Goal: Information Seeking & Learning: Learn about a topic

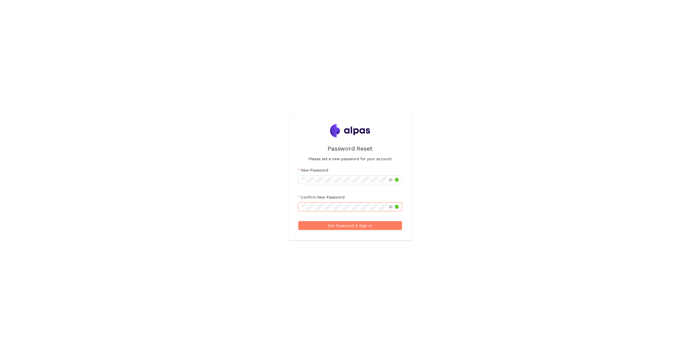
click at [298, 221] on button "Set Password & Sign In" at bounding box center [350, 225] width 104 height 9
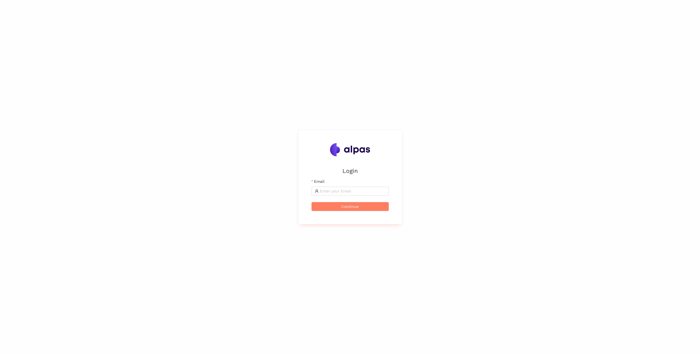
click at [335, 197] on form "Email Continue" at bounding box center [349, 194] width 77 height 33
click at [336, 192] on input "Email" at bounding box center [353, 191] width 66 height 6
paste input "tabea.rettenmund@sbb.ch"
type input "tabea.rettenmund@sbb.ch"
click at [344, 204] on span "Continue" at bounding box center [349, 207] width 17 height 6
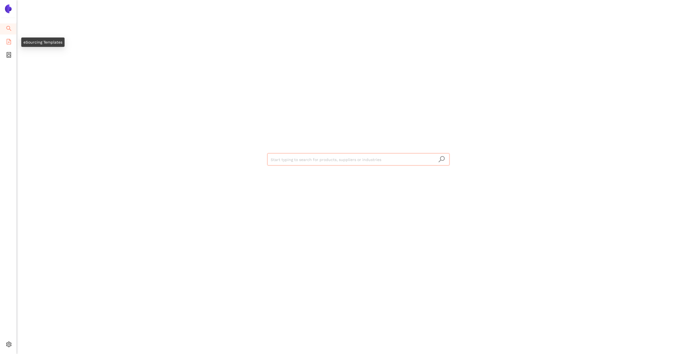
click at [11, 45] on span "file-add" at bounding box center [9, 42] width 6 height 11
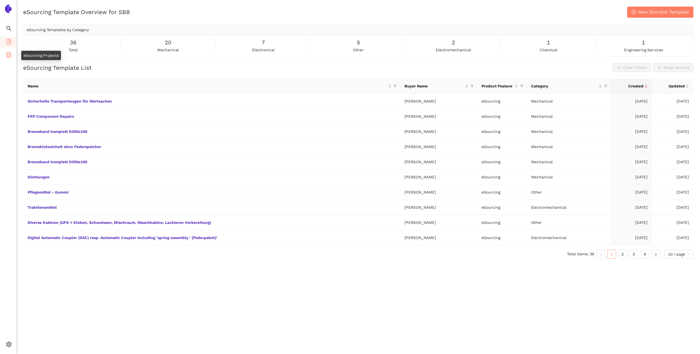
click at [8, 56] on icon "container" at bounding box center [9, 55] width 4 height 6
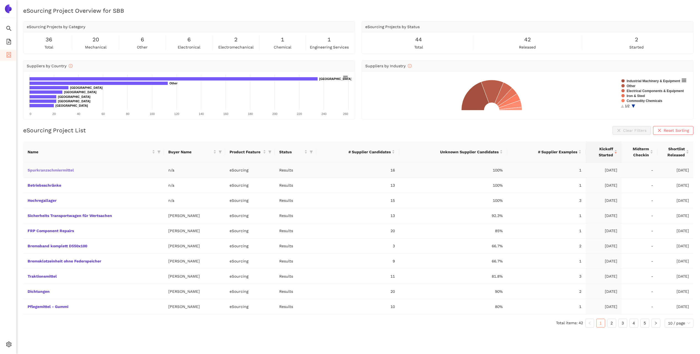
click at [0, 0] on link "Spurkranzschmiermittel" at bounding box center [0, 0] width 0 height 0
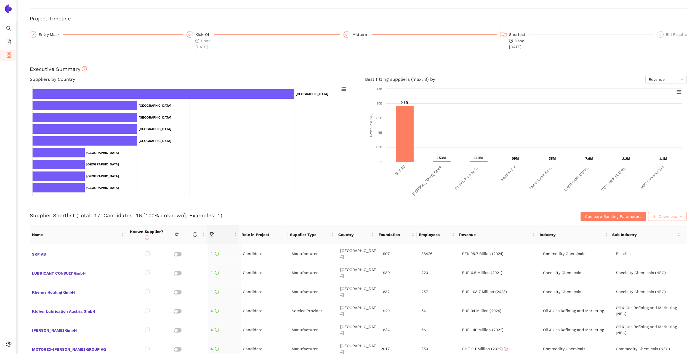
click at [659, 218] on span "Download" at bounding box center [667, 216] width 19 height 6
click at [344, 253] on td "[GEOGRAPHIC_DATA]" at bounding box center [358, 253] width 41 height 19
click at [145, 238] on icon "info-circle" at bounding box center [147, 238] width 4 height 4
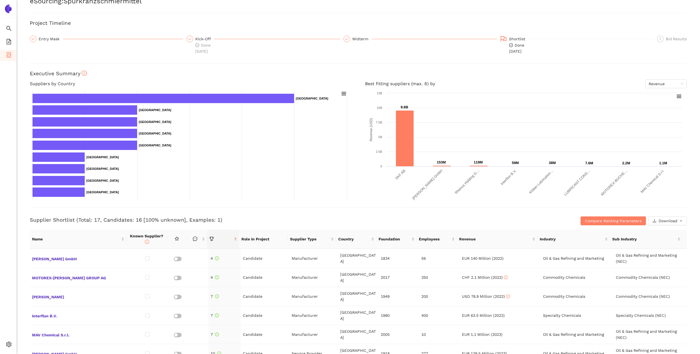
scroll to position [55, 0]
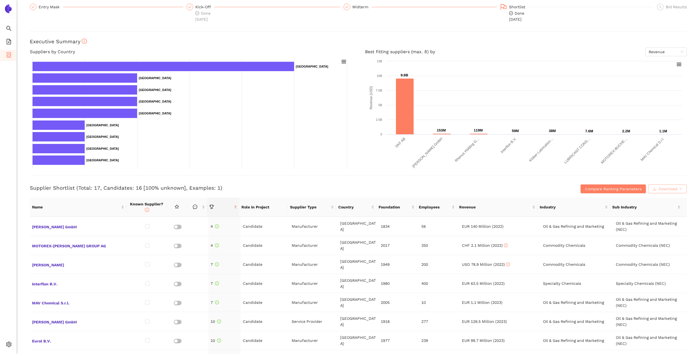
click at [660, 188] on span "Download" at bounding box center [667, 189] width 19 height 6
click at [668, 214] on button "XLSX" at bounding box center [659, 212] width 24 height 9
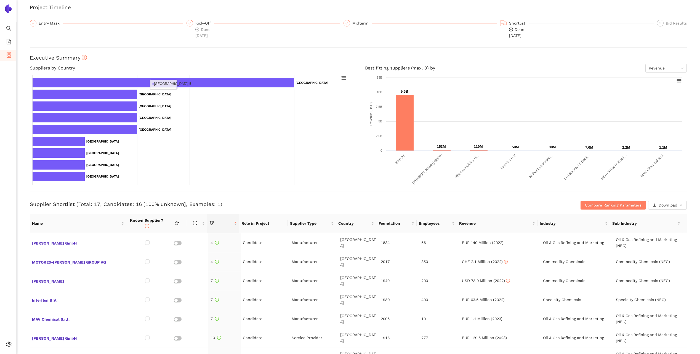
scroll to position [0, 0]
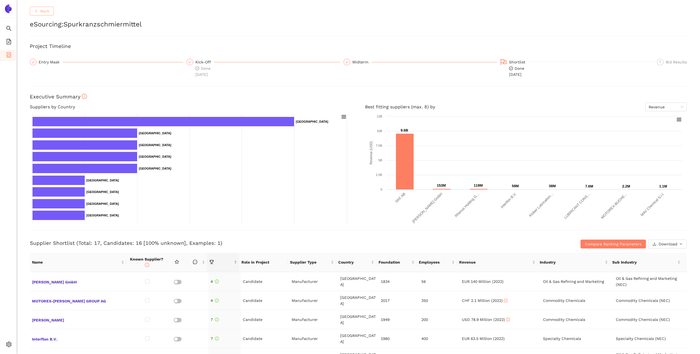
click at [40, 11] on button "Back" at bounding box center [42, 11] width 24 height 9
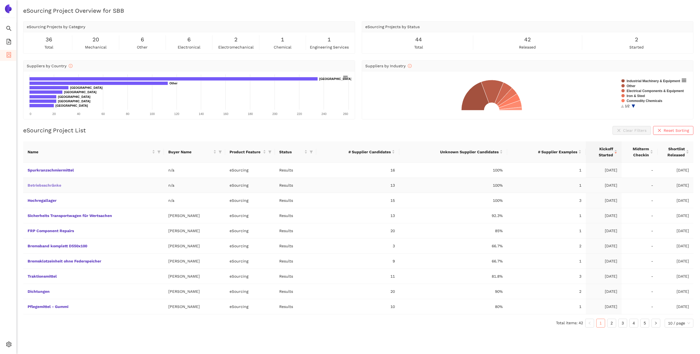
click at [0, 0] on link "Betriebsschränke" at bounding box center [0, 0] width 0 height 0
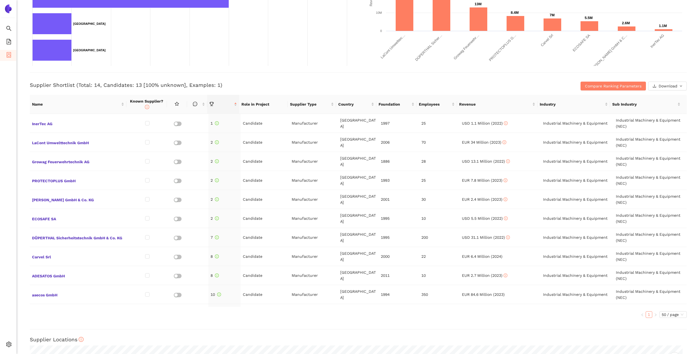
scroll to position [165, 0]
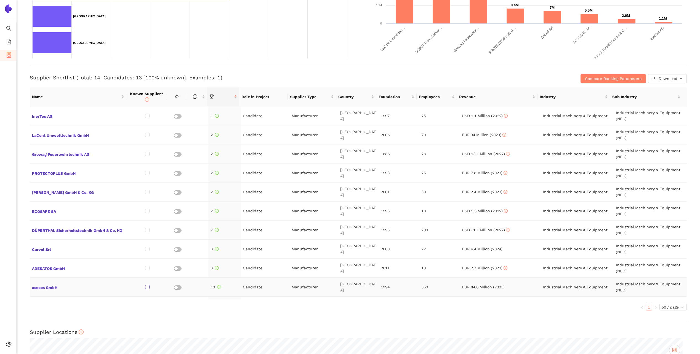
click at [147, 287] on input "checkbox" at bounding box center [147, 287] width 4 height 4
checkbox input "true"
click at [168, 307] on ul "1 50 / page" at bounding box center [358, 307] width 657 height 7
click at [199, 309] on ul "1 50 / page" at bounding box center [358, 307] width 657 height 7
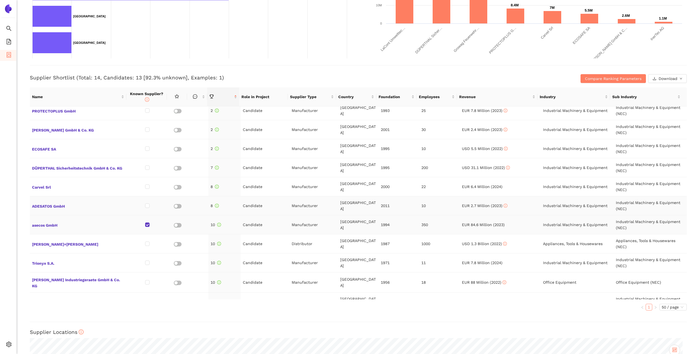
scroll to position [68, 0]
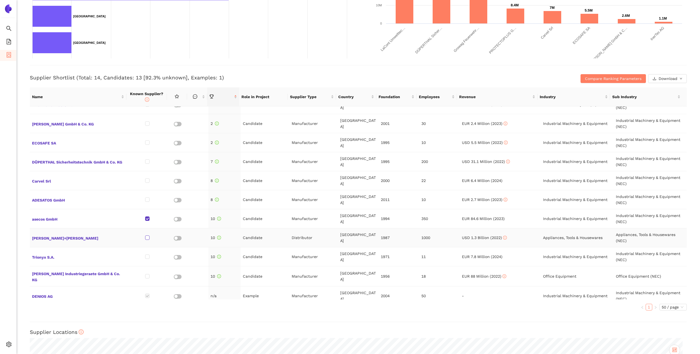
click at [147, 239] on input "checkbox" at bounding box center [147, 238] width 4 height 4
checkbox input "true"
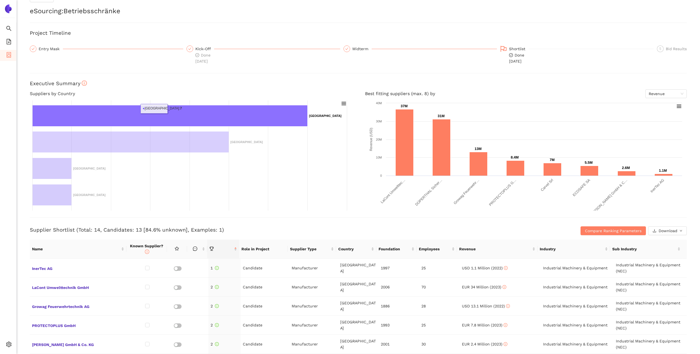
scroll to position [0, 0]
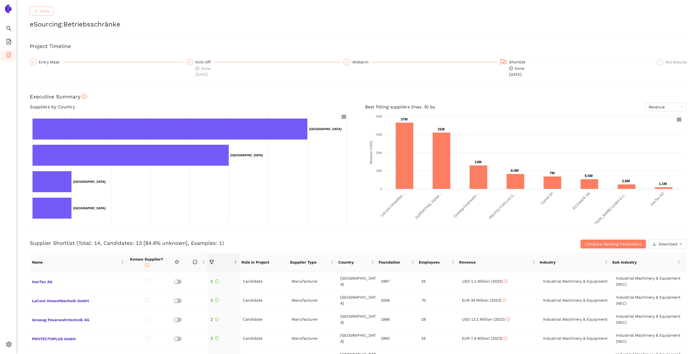
click at [42, 11] on span "Back" at bounding box center [44, 11] width 9 height 6
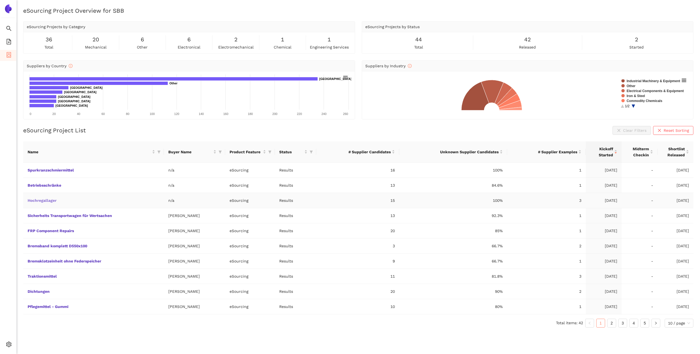
click at [0, 0] on link "Hochregallager" at bounding box center [0, 0] width 0 height 0
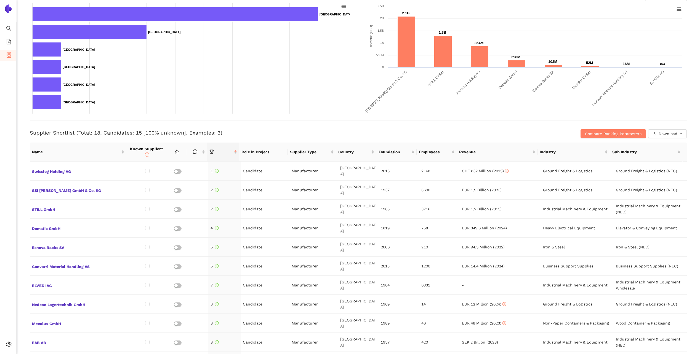
scroll to position [138, 0]
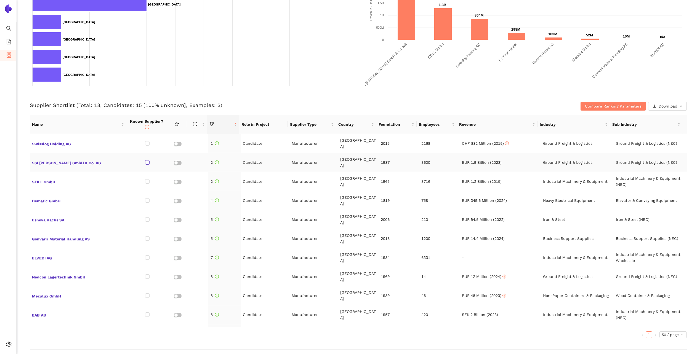
click at [145, 160] on input "checkbox" at bounding box center [147, 162] width 4 height 4
checkbox input "true"
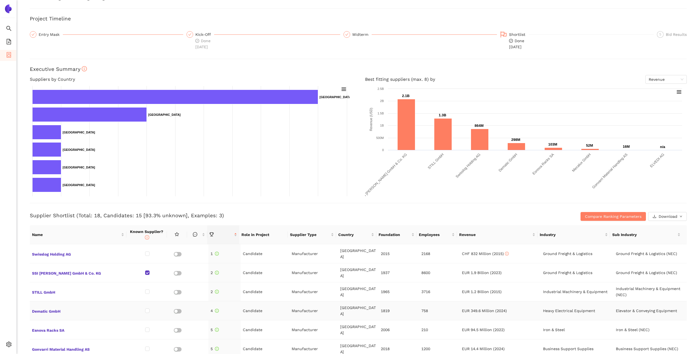
scroll to position [0, 0]
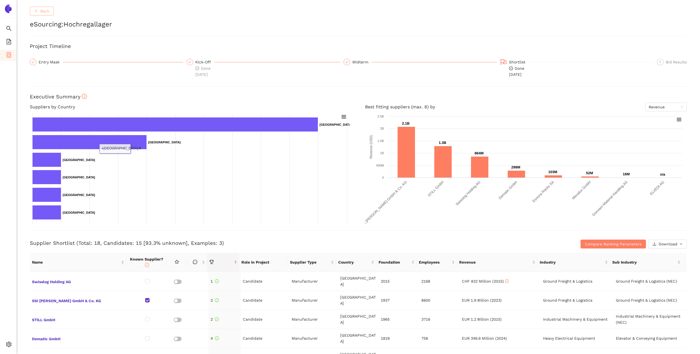
click at [48, 9] on span "Back" at bounding box center [44, 11] width 9 height 6
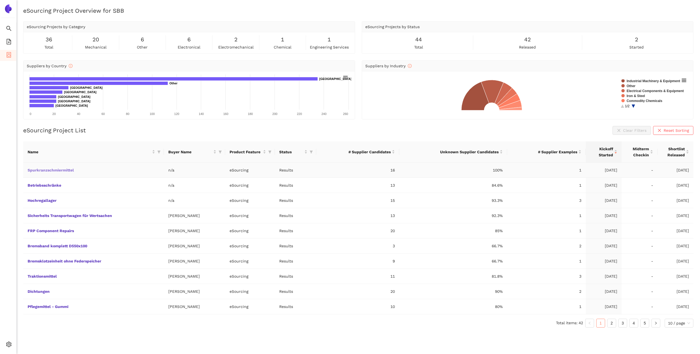
click at [0, 0] on link "Spurkranzschmiermittel" at bounding box center [0, 0] width 0 height 0
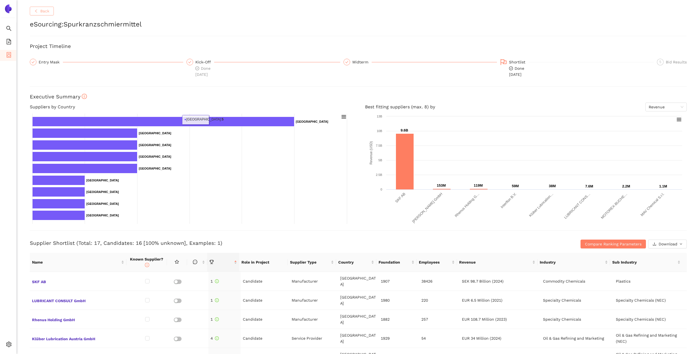
click at [42, 14] on button "Back" at bounding box center [42, 11] width 24 height 9
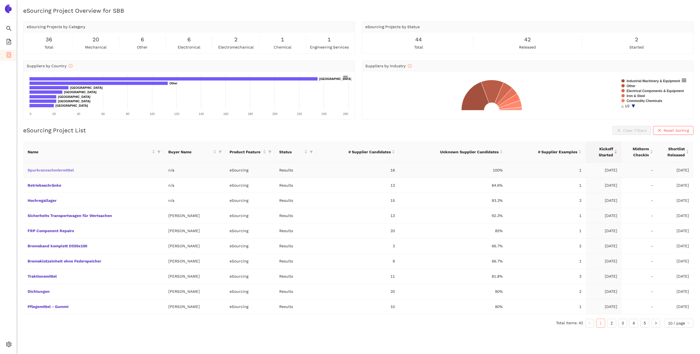
click at [0, 0] on link "Spurkranzschmiermittel" at bounding box center [0, 0] width 0 height 0
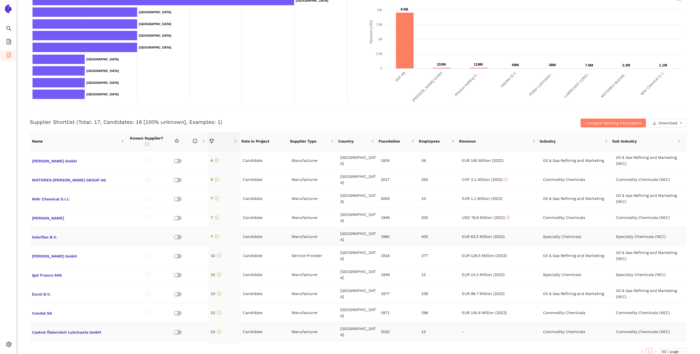
scroll to position [193, 0]
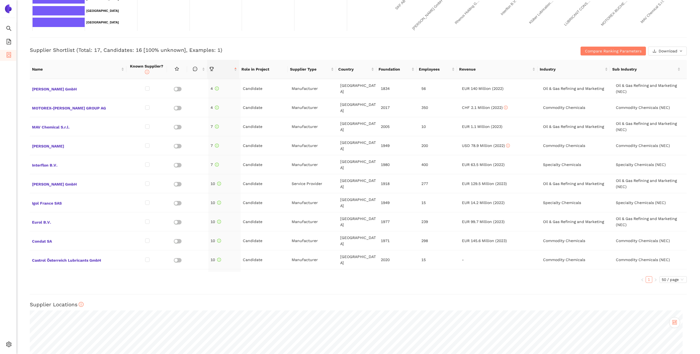
click at [177, 288] on td at bounding box center [178, 297] width 20 height 19
click at [177, 296] on button "button" at bounding box center [178, 298] width 8 height 4
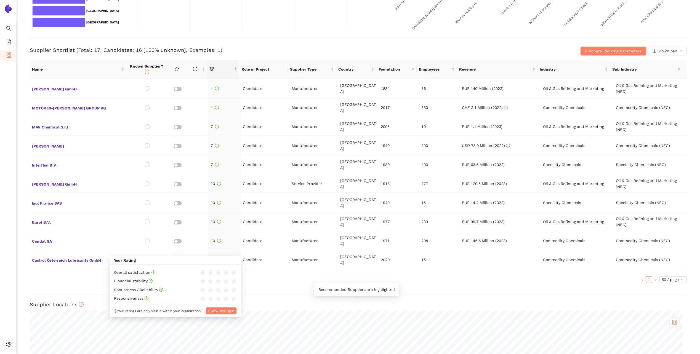
click at [302, 298] on div "Back eSourcing : Spurkranzschmiermittel Project Timeline Entry Mask Kick-Off Do…" at bounding box center [358, 177] width 683 height 354
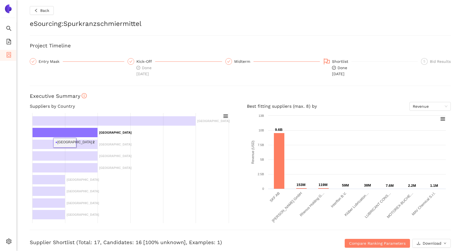
scroll to position [0, 0]
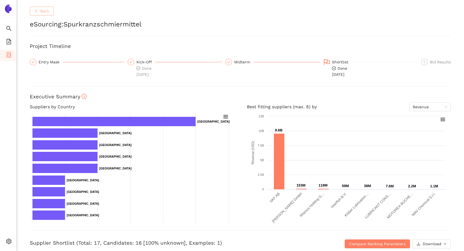
click at [42, 12] on span "Back" at bounding box center [44, 11] width 9 height 6
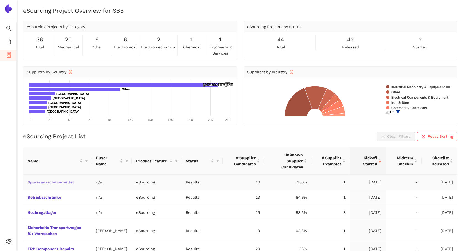
click at [0, 0] on link "Spurkranzschmiermittel" at bounding box center [0, 0] width 0 height 0
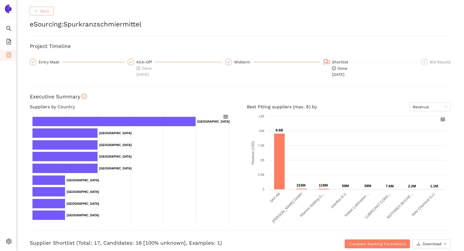
click at [44, 10] on span "Back" at bounding box center [44, 11] width 9 height 6
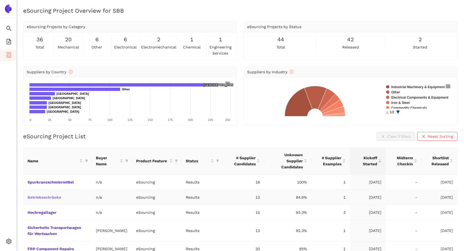
click at [0, 0] on link "Betriebsschränke" at bounding box center [0, 0] width 0 height 0
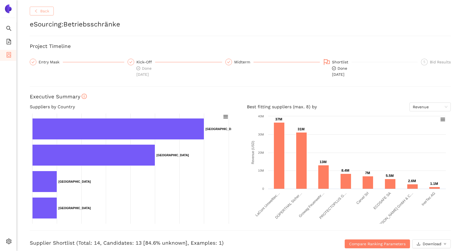
click at [42, 12] on span "Back" at bounding box center [44, 11] width 9 height 6
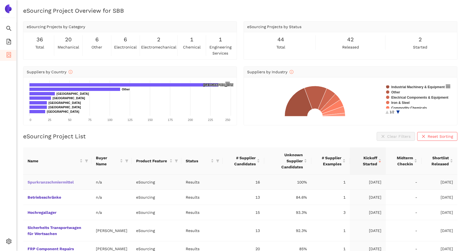
click at [0, 0] on link "Spurkranzschmiermittel" at bounding box center [0, 0] width 0 height 0
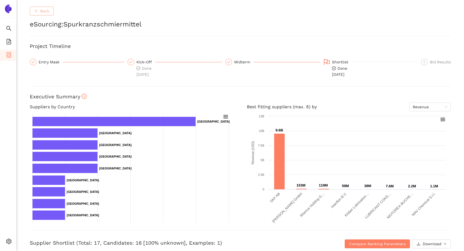
click at [48, 15] on button "Back" at bounding box center [42, 11] width 24 height 9
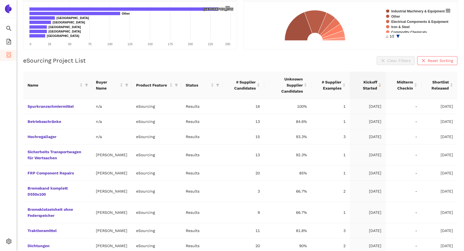
scroll to position [76, 0]
click at [0, 0] on link "Betriebsschränke" at bounding box center [0, 0] width 0 height 0
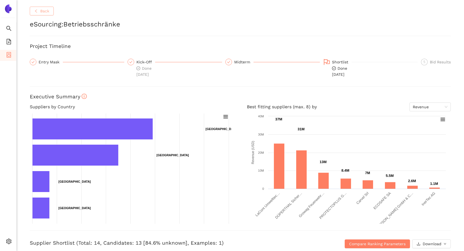
click at [44, 8] on span "Back" at bounding box center [44, 11] width 9 height 6
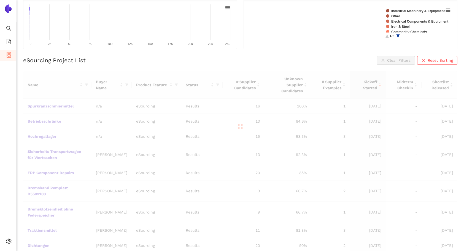
scroll to position [62, 0]
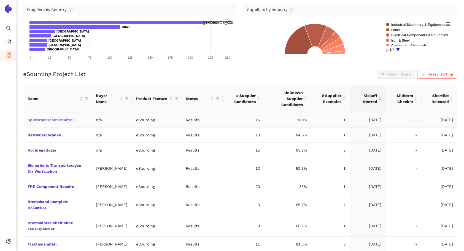
click at [0, 0] on link "Spurkranzschmiermittel" at bounding box center [0, 0] width 0 height 0
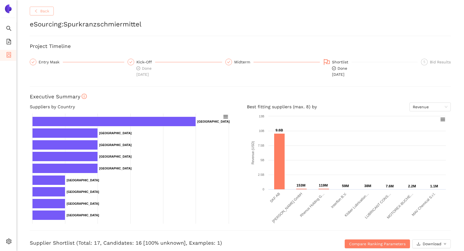
click at [45, 13] on span "Back" at bounding box center [44, 11] width 9 height 6
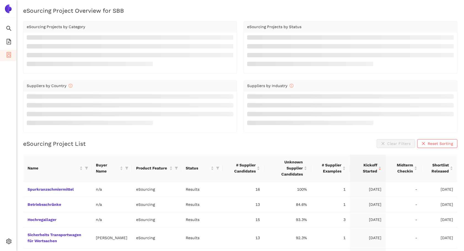
scroll to position [62, 0]
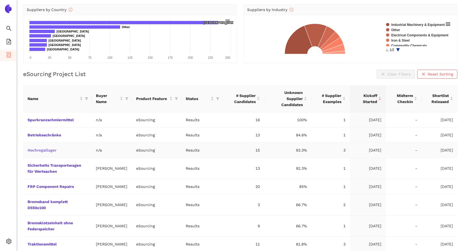
click at [0, 0] on link "Hochregallager" at bounding box center [0, 0] width 0 height 0
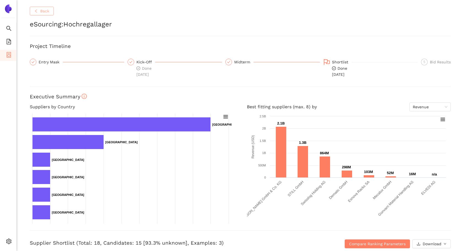
click at [42, 9] on span "Back" at bounding box center [44, 11] width 9 height 6
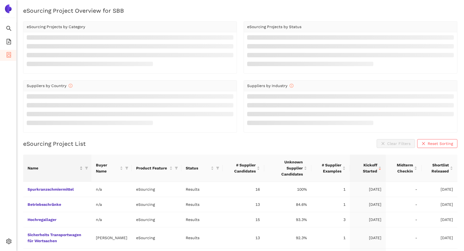
scroll to position [62, 0]
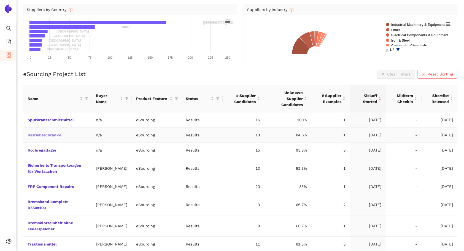
click at [0, 0] on link "Betriebsschränke" at bounding box center [0, 0] width 0 height 0
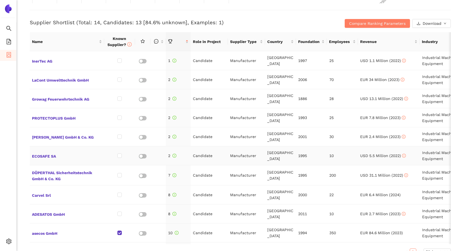
scroll to position [28, 0]
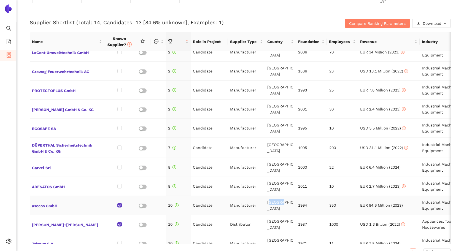
drag, startPoint x: 279, startPoint y: 205, endPoint x: 269, endPoint y: 206, distance: 9.3
click at [269, 206] on td "[GEOGRAPHIC_DATA]" at bounding box center [280, 205] width 31 height 19
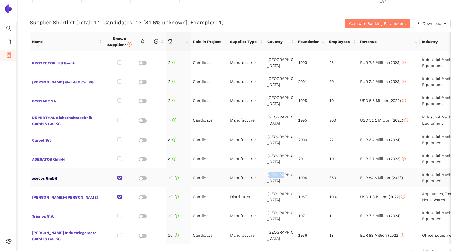
scroll to position [78, 0]
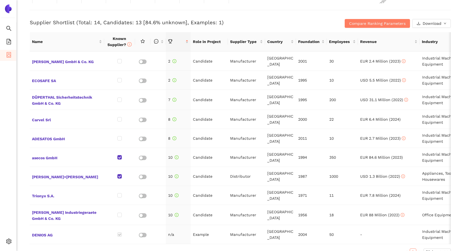
click at [23, 173] on div "Back eSourcing : Betriebsschränke Project Timeline Entry Mask Kick-Off Done [DA…" at bounding box center [241, 125] width 448 height 251
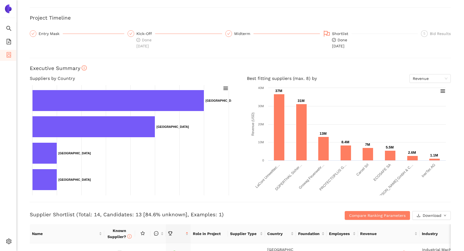
scroll to position [0, 0]
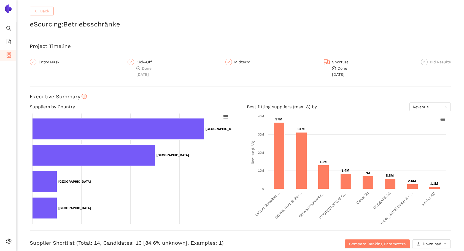
click at [44, 10] on span "Back" at bounding box center [44, 11] width 9 height 6
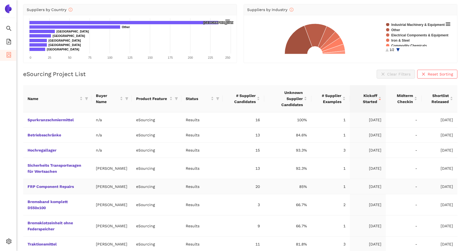
scroll to position [90, 0]
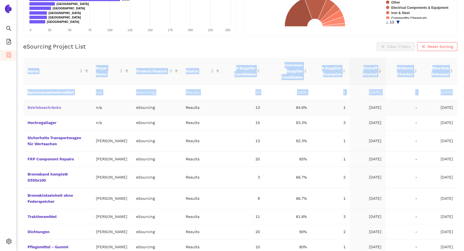
drag, startPoint x: 21, startPoint y: 85, endPoint x: 28, endPoint y: 103, distance: 19.2
click at [28, 103] on div "eSourcing Project Overview for SBB eSourcing Projects by Category 36 total 20 m…" at bounding box center [241, 42] width 448 height 251
drag, startPoint x: 28, startPoint y: 103, endPoint x: 24, endPoint y: 94, distance: 9.8
click at [24, 100] on td "Betriebsschränke" at bounding box center [57, 107] width 68 height 15
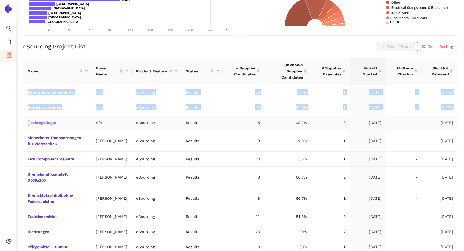
drag, startPoint x: 24, startPoint y: 87, endPoint x: 30, endPoint y: 115, distance: 29.2
click at [30, 115] on tbody "Spurkranzschmiermittel n/a eSourcing Results 16 100% 1 [DATE] - [DATE] Betriebs…" at bounding box center [240, 170] width 435 height 170
drag, startPoint x: 30, startPoint y: 115, endPoint x: 23, endPoint y: 114, distance: 6.6
click at [23, 115] on td "Hochregallager" at bounding box center [57, 122] width 68 height 15
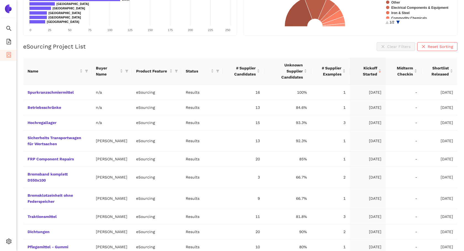
click at [23, 108] on div "eSourcing Project Overview for SBB eSourcing Projects by Category 36 total 20 m…" at bounding box center [241, 42] width 448 height 251
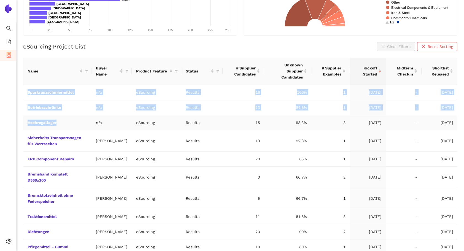
drag, startPoint x: 24, startPoint y: 84, endPoint x: 62, endPoint y: 118, distance: 50.4
click at [62, 118] on tbody "Spurkranzschmiermittel n/a eSourcing Results 16 100% 1 [DATE] - [DATE] Betriebs…" at bounding box center [240, 170] width 435 height 170
click at [25, 115] on td "Hochregallager" at bounding box center [57, 122] width 68 height 15
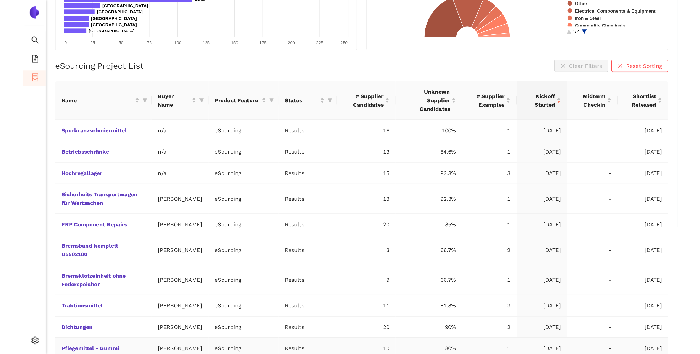
scroll to position [7, 0]
